Goal: Check status

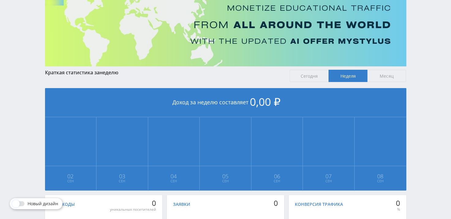
scroll to position [52, 0]
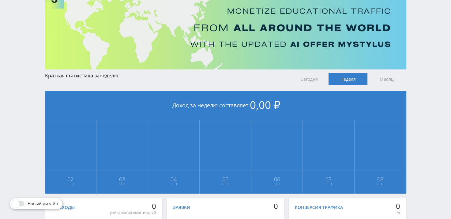
click at [385, 76] on span "Месяц" at bounding box center [386, 79] width 39 height 12
click at [0, 0] on input "Месяц" at bounding box center [0, 0] width 0 height 0
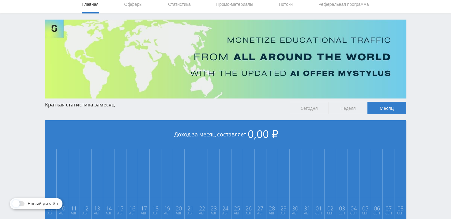
scroll to position [0, 0]
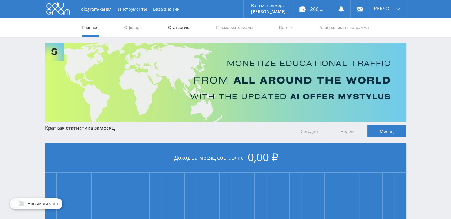
click at [177, 20] on link "Статистика" at bounding box center [179, 27] width 24 height 18
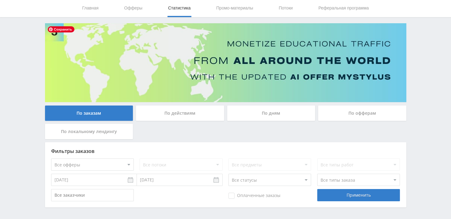
scroll to position [42, 0]
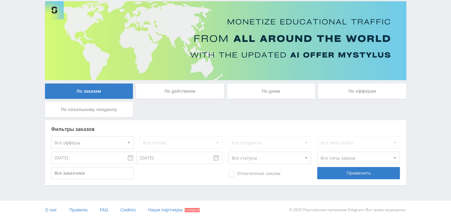
click at [287, 97] on div "По дням" at bounding box center [271, 91] width 88 height 15
click at [0, 0] on input "По дням" at bounding box center [0, 0] width 0 height 0
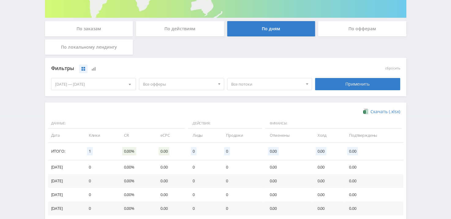
scroll to position [103, 0]
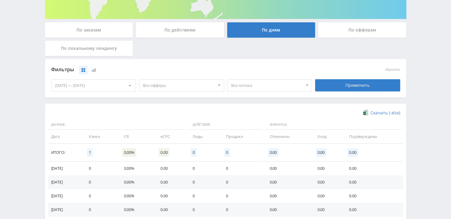
click at [367, 31] on div "По офферам" at bounding box center [362, 29] width 88 height 15
click at [0, 0] on input "По офферам" at bounding box center [0, 0] width 0 height 0
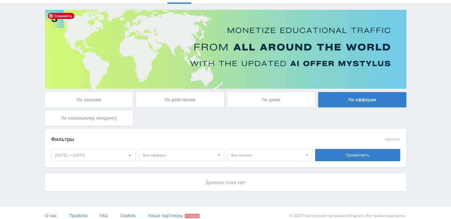
scroll to position [39, 0]
